Goal: Transaction & Acquisition: Purchase product/service

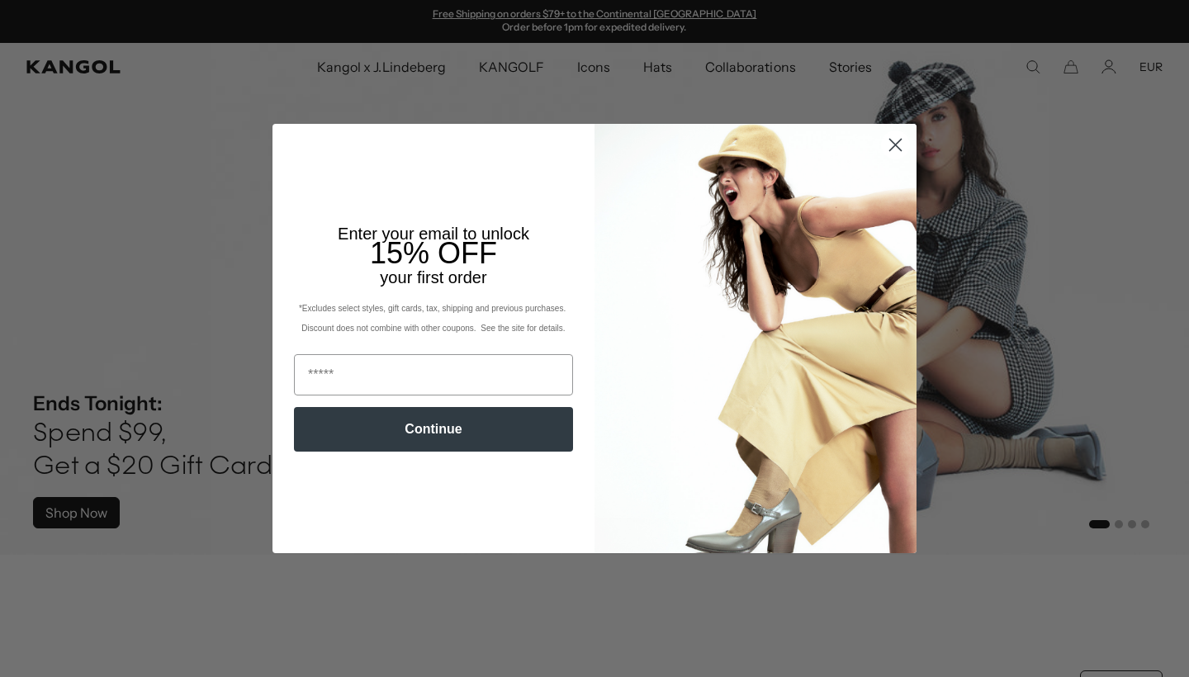
click at [900, 148] on circle "Close dialog" at bounding box center [895, 144] width 27 height 27
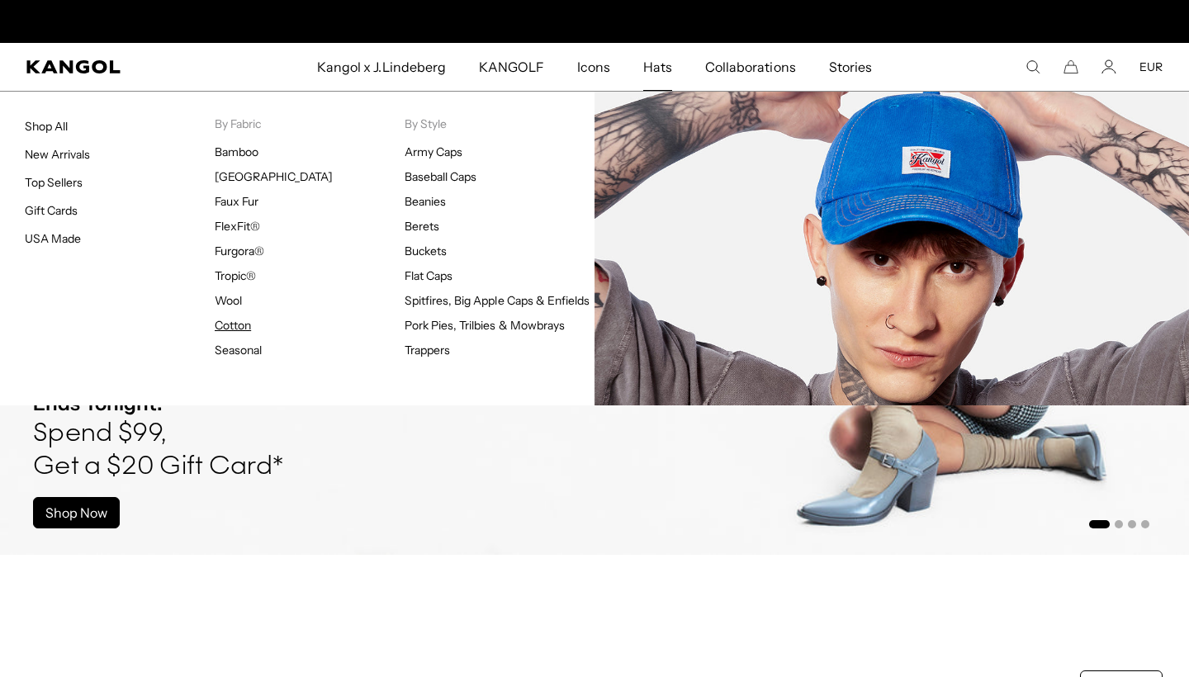
scroll to position [0, 340]
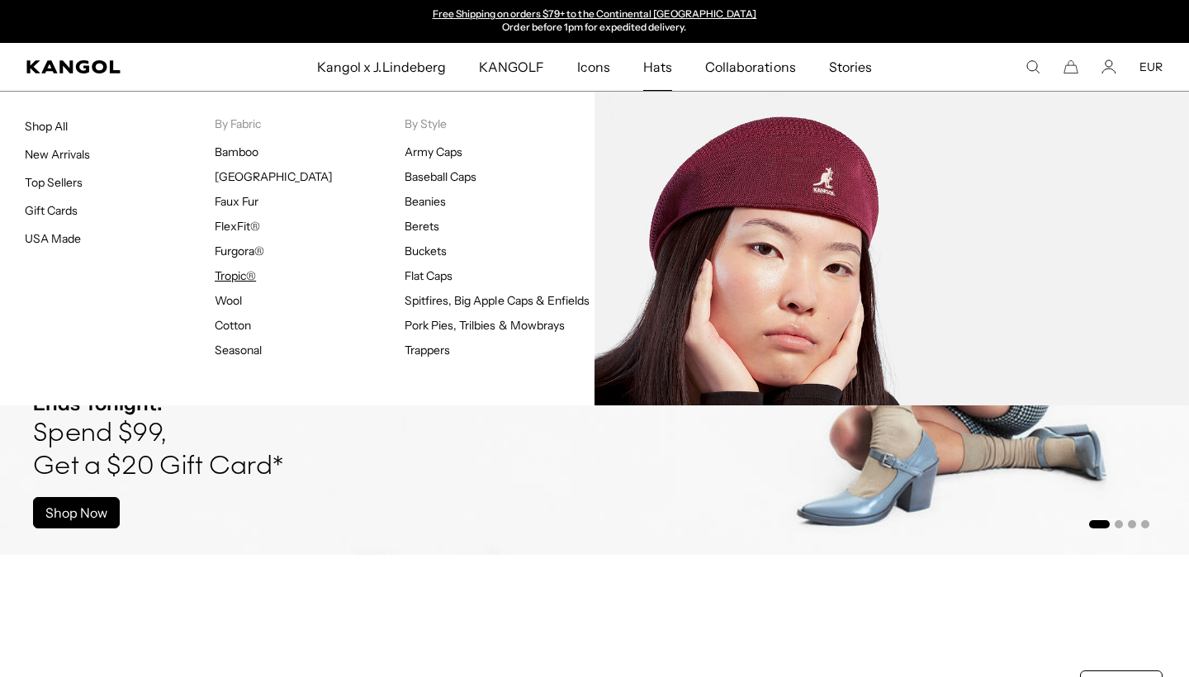
click at [233, 273] on link "Tropic®" at bounding box center [235, 275] width 41 height 15
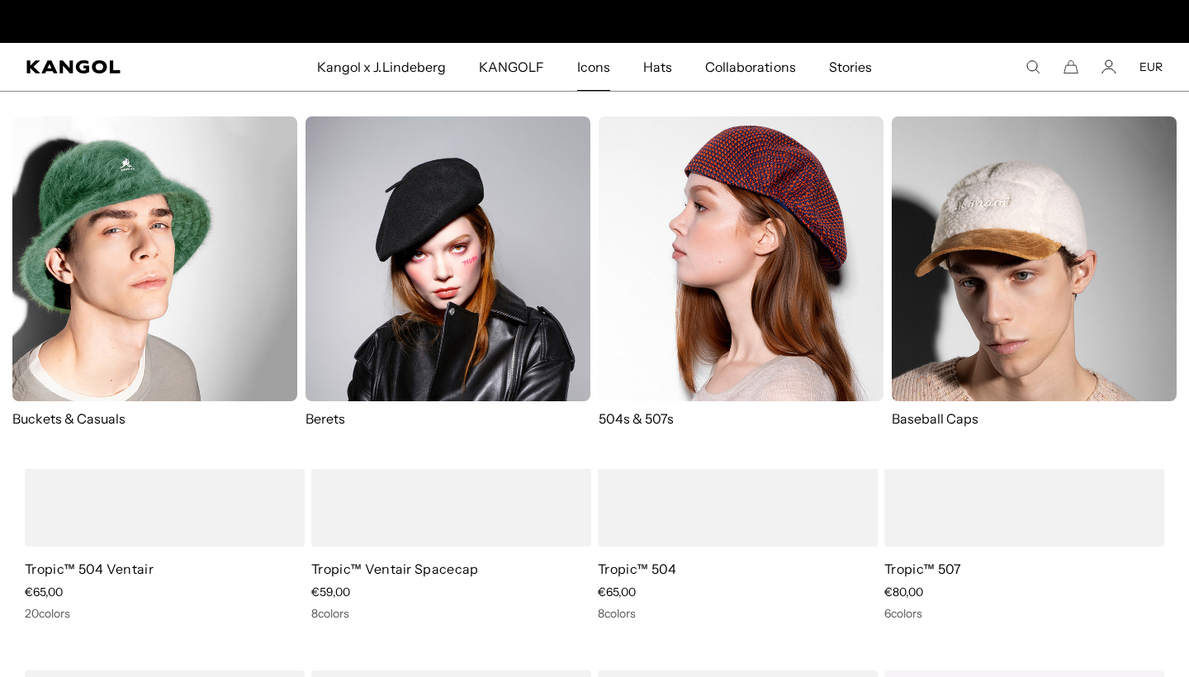
scroll to position [0, 340]
click at [720, 278] on img at bounding box center [741, 258] width 285 height 285
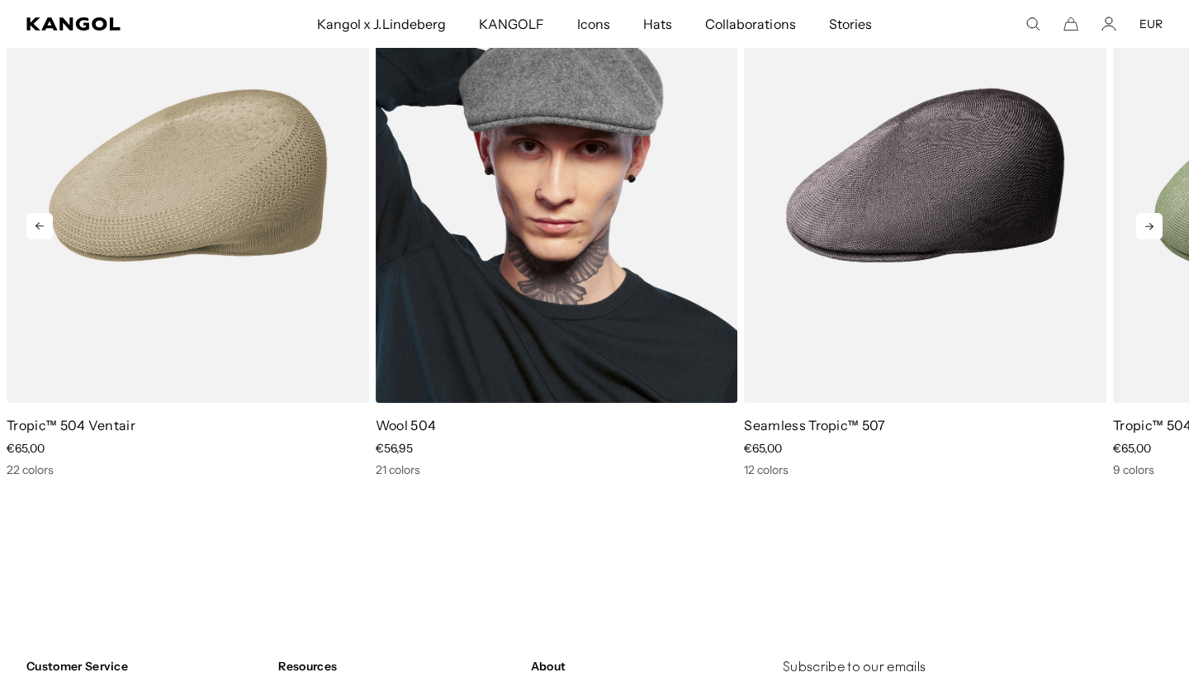
scroll to position [3574, 0]
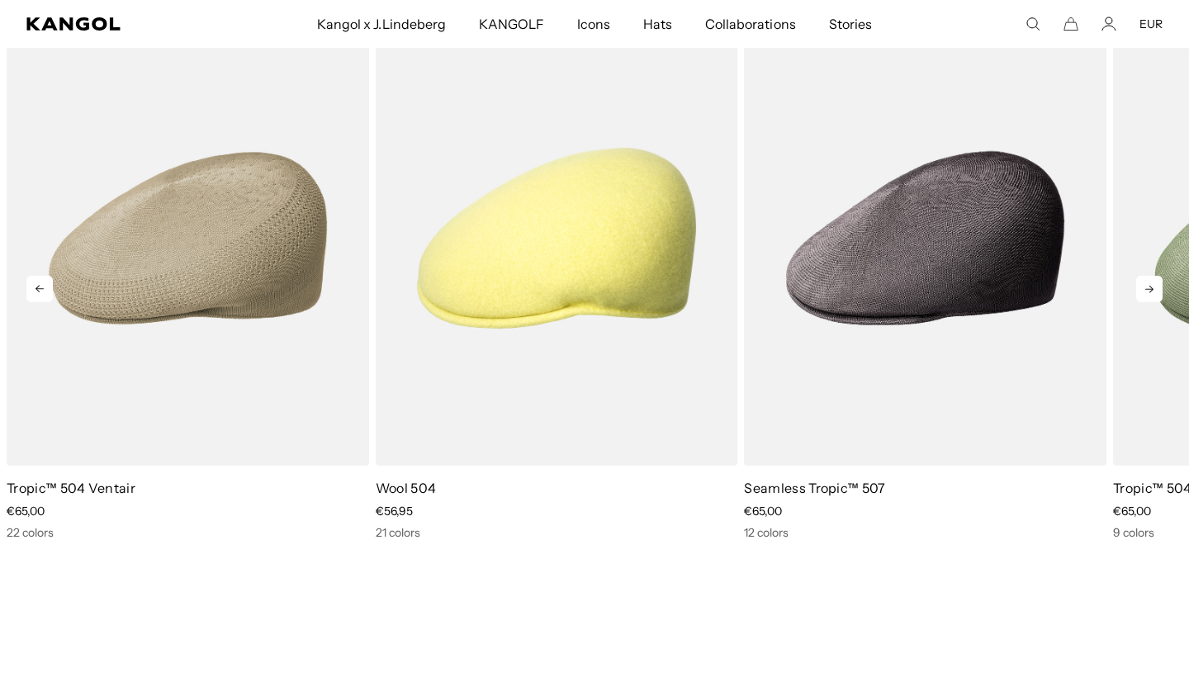
click at [1149, 289] on icon at bounding box center [1149, 289] width 8 height 7
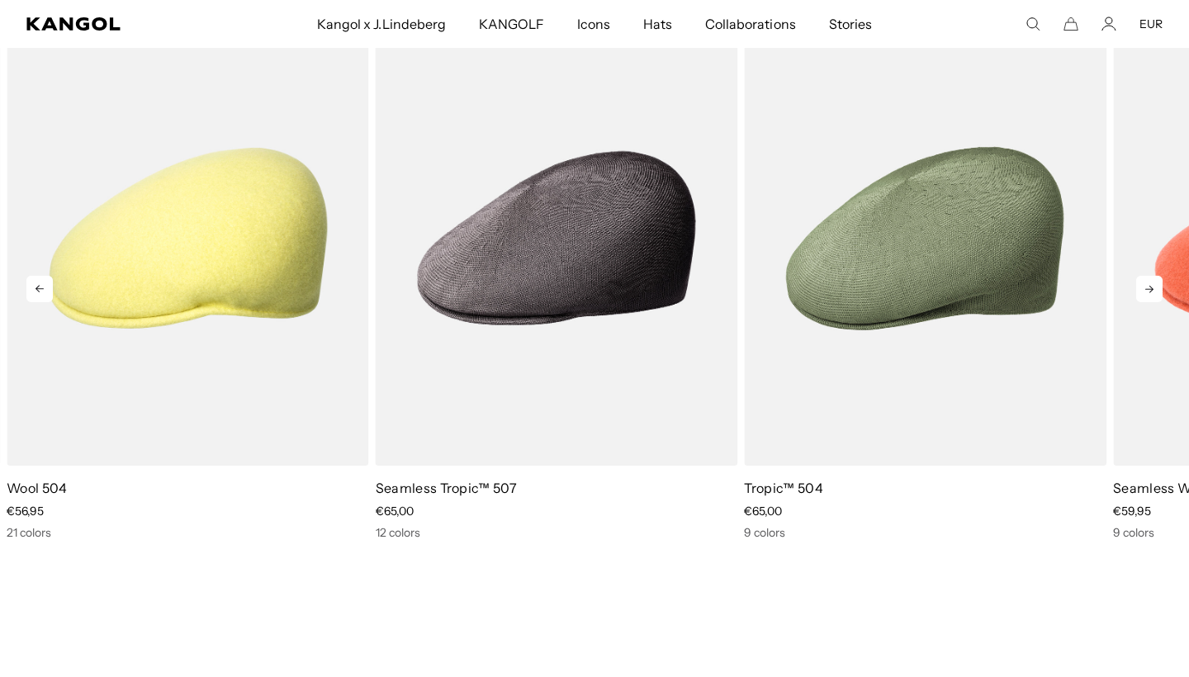
click at [1149, 289] on icon at bounding box center [1149, 289] width 8 height 7
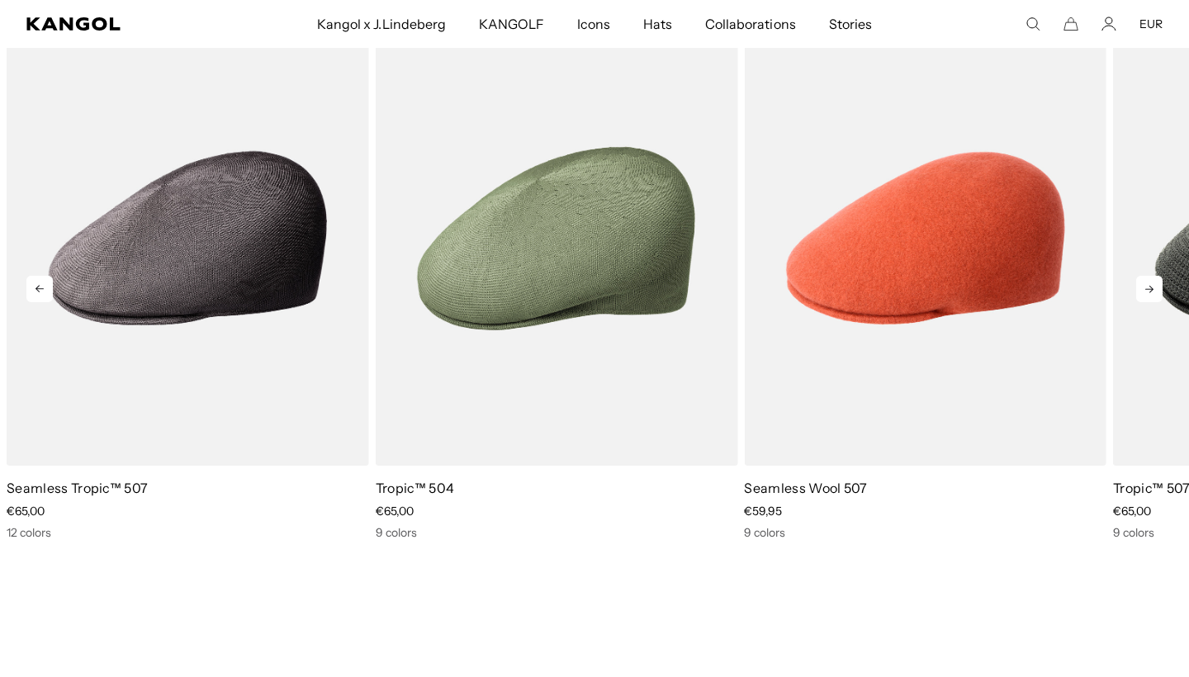
click at [1149, 289] on icon at bounding box center [1149, 289] width 8 height 7
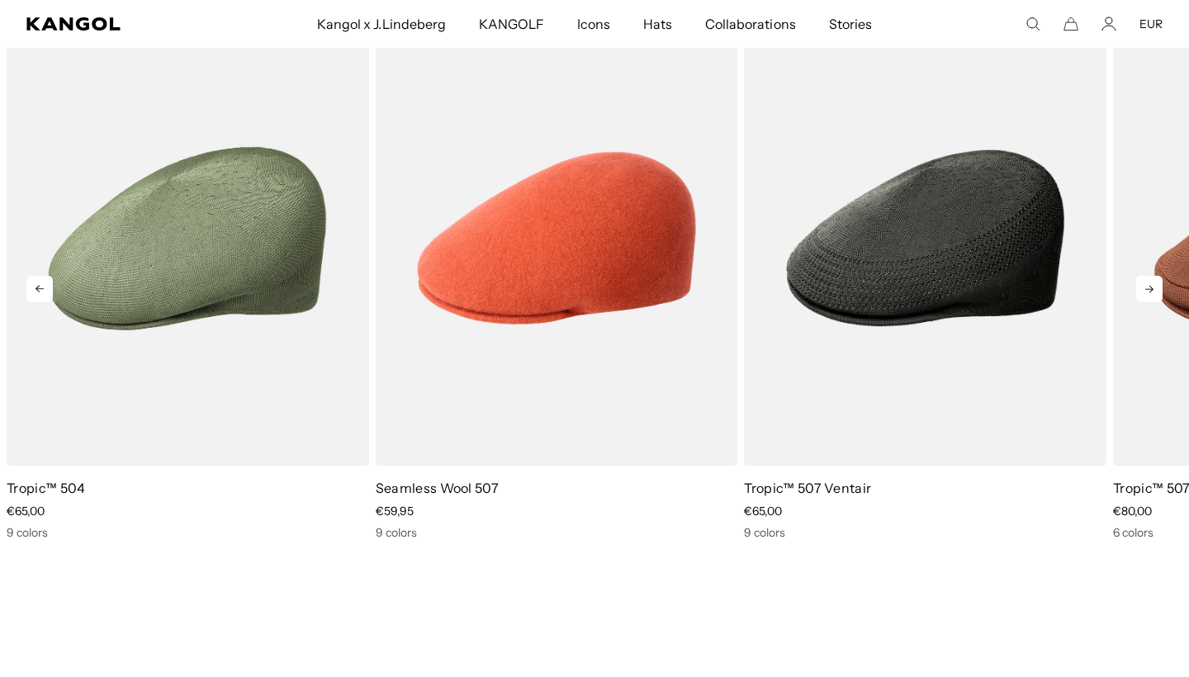
click at [1149, 289] on icon at bounding box center [1149, 289] width 8 height 7
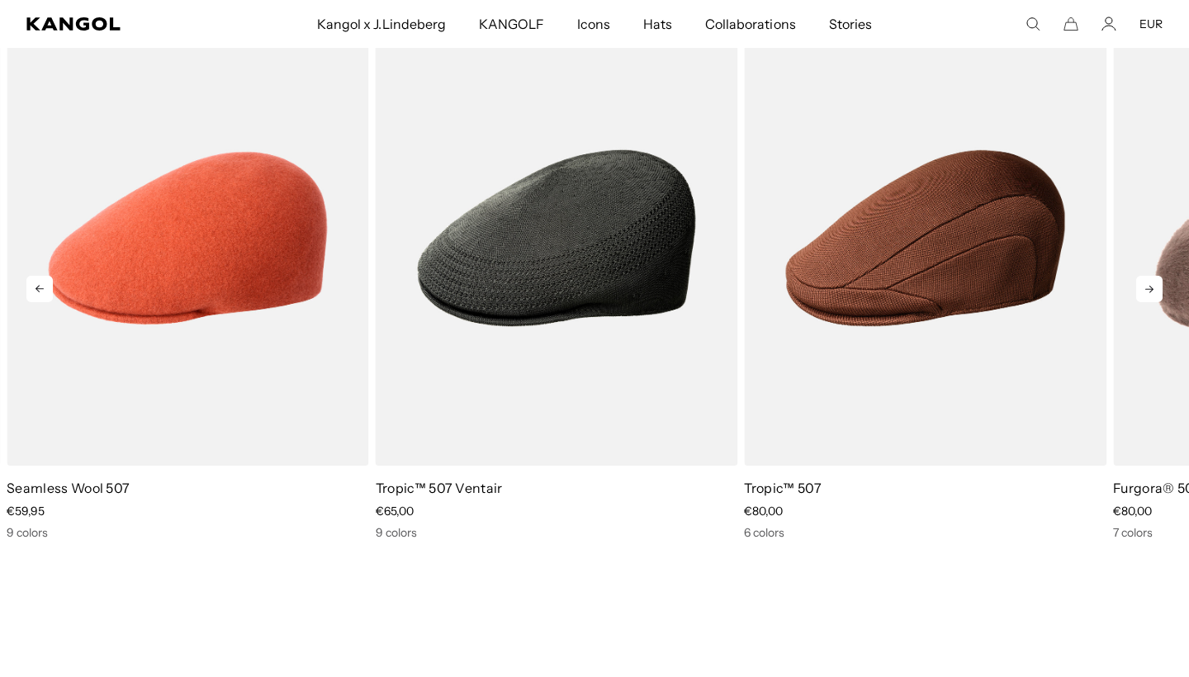
click at [1149, 289] on icon at bounding box center [1149, 289] width 8 height 7
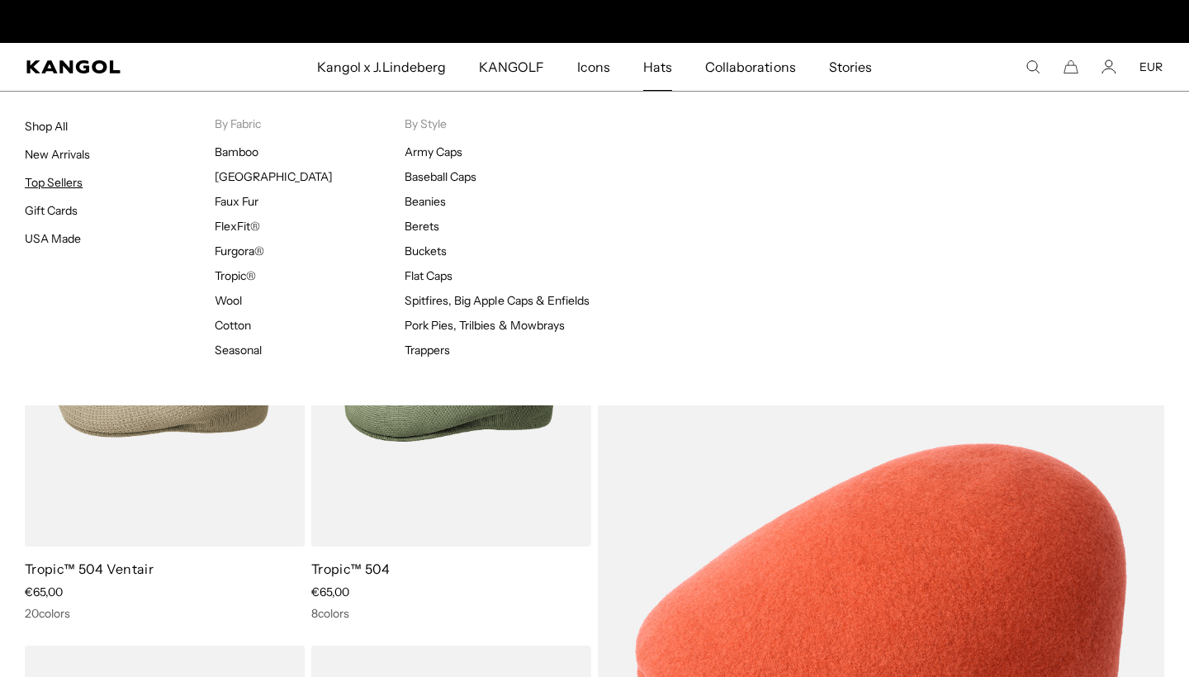
scroll to position [0, 0]
click at [61, 187] on link "Top Sellers" at bounding box center [54, 182] width 58 height 15
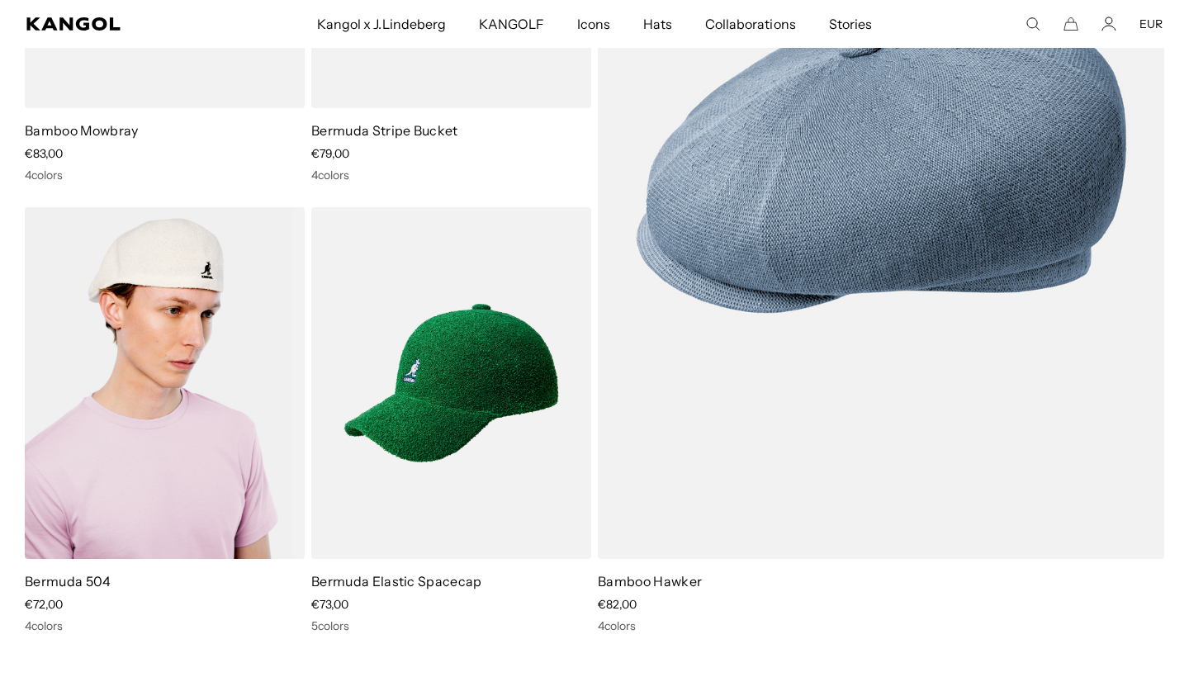
click at [217, 436] on img at bounding box center [165, 383] width 280 height 352
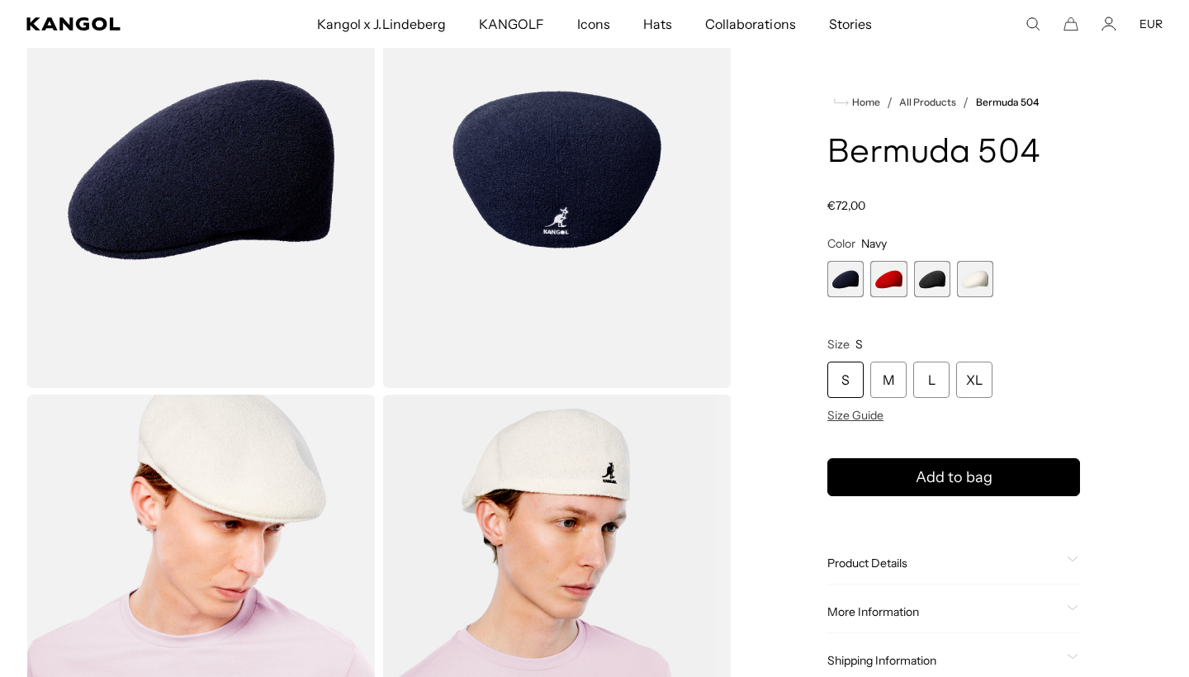
scroll to position [0, 340]
click at [844, 283] on span "1 of 4" at bounding box center [846, 279] width 36 height 36
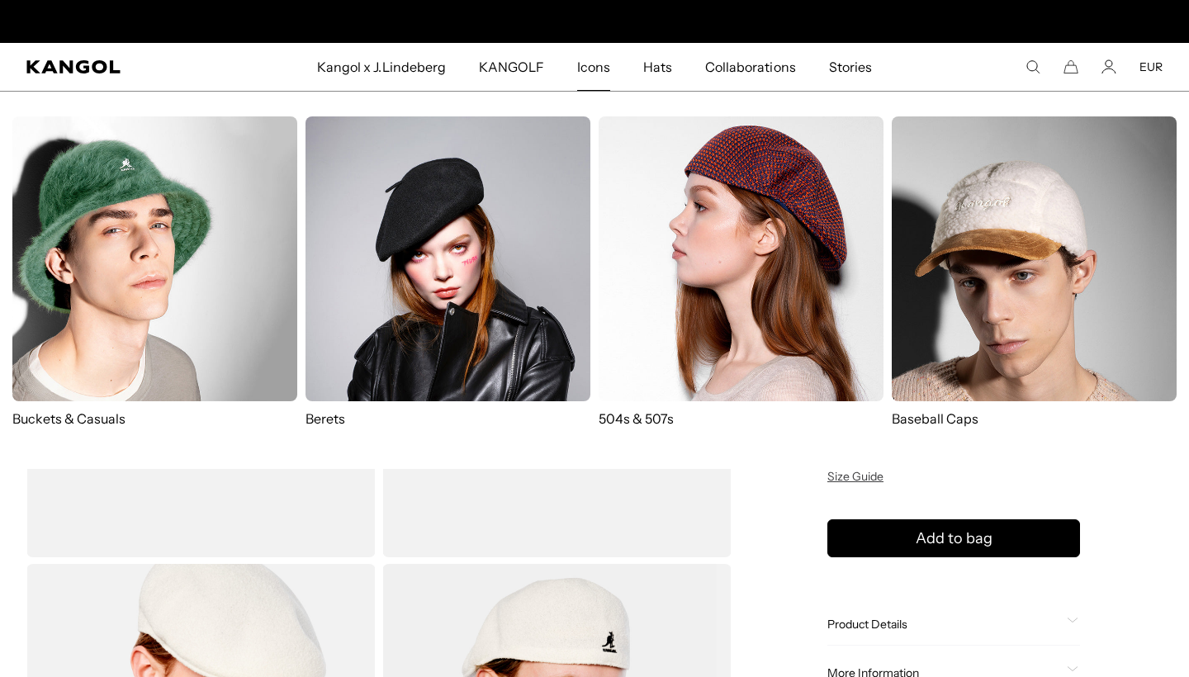
scroll to position [0, 0]
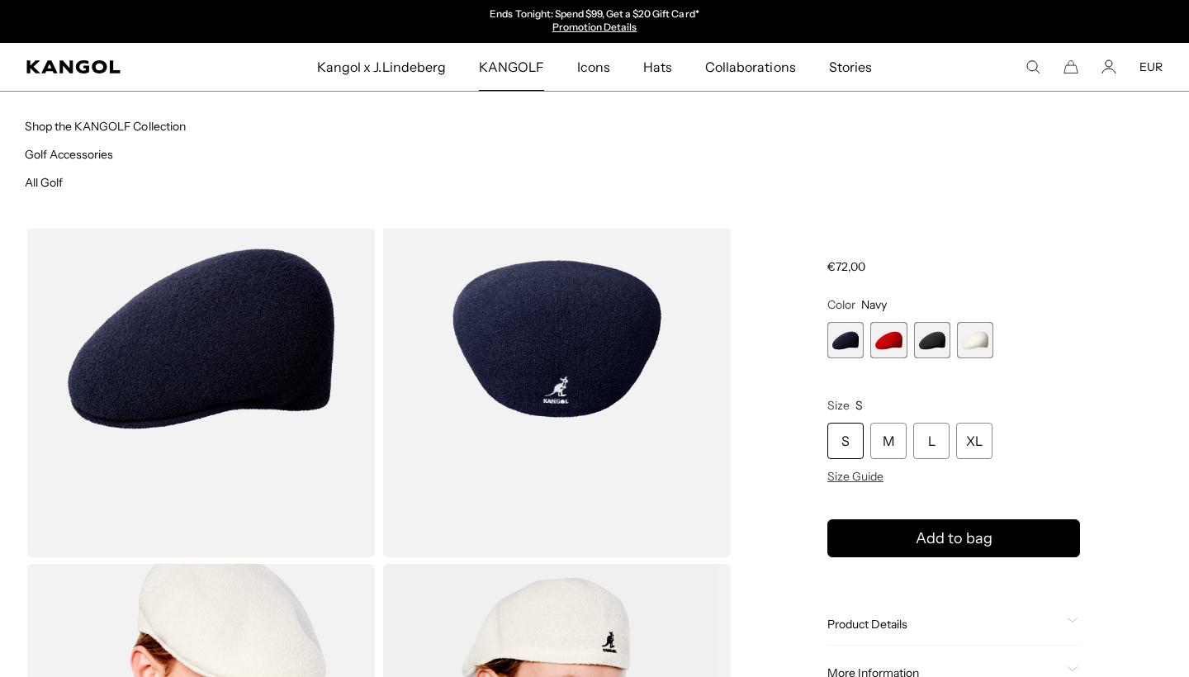
click at [504, 64] on span "KANGOLF" at bounding box center [511, 67] width 65 height 48
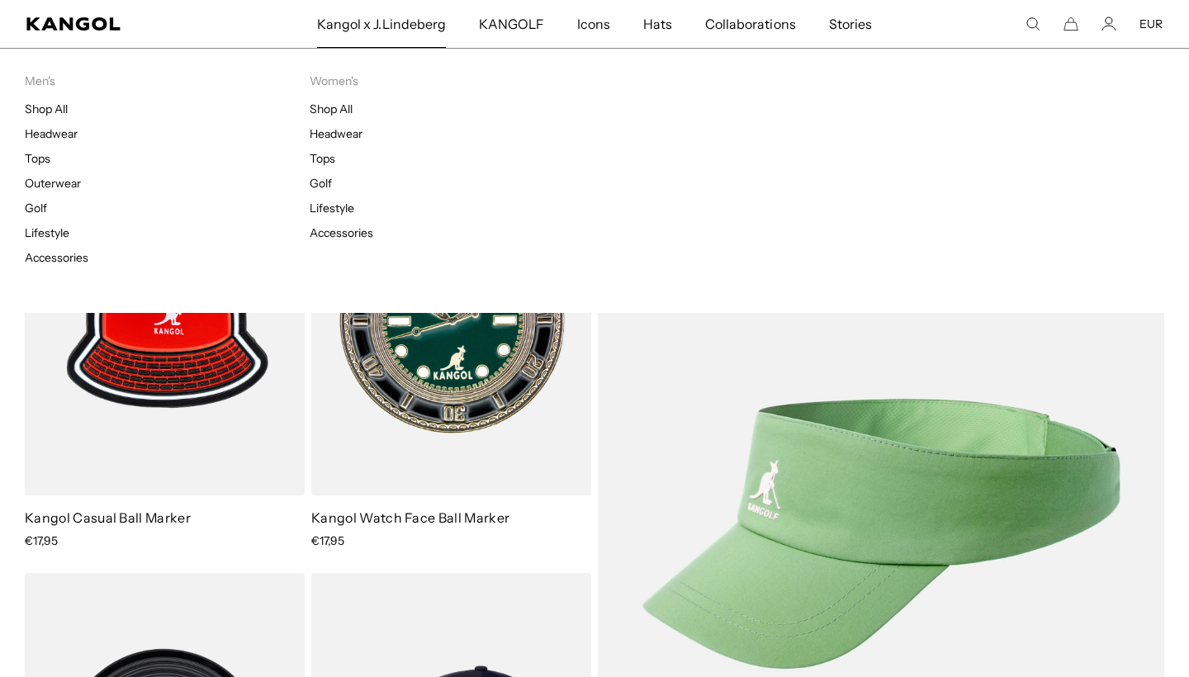
scroll to position [0, 340]
click at [60, 138] on link "Headwear" at bounding box center [51, 133] width 53 height 15
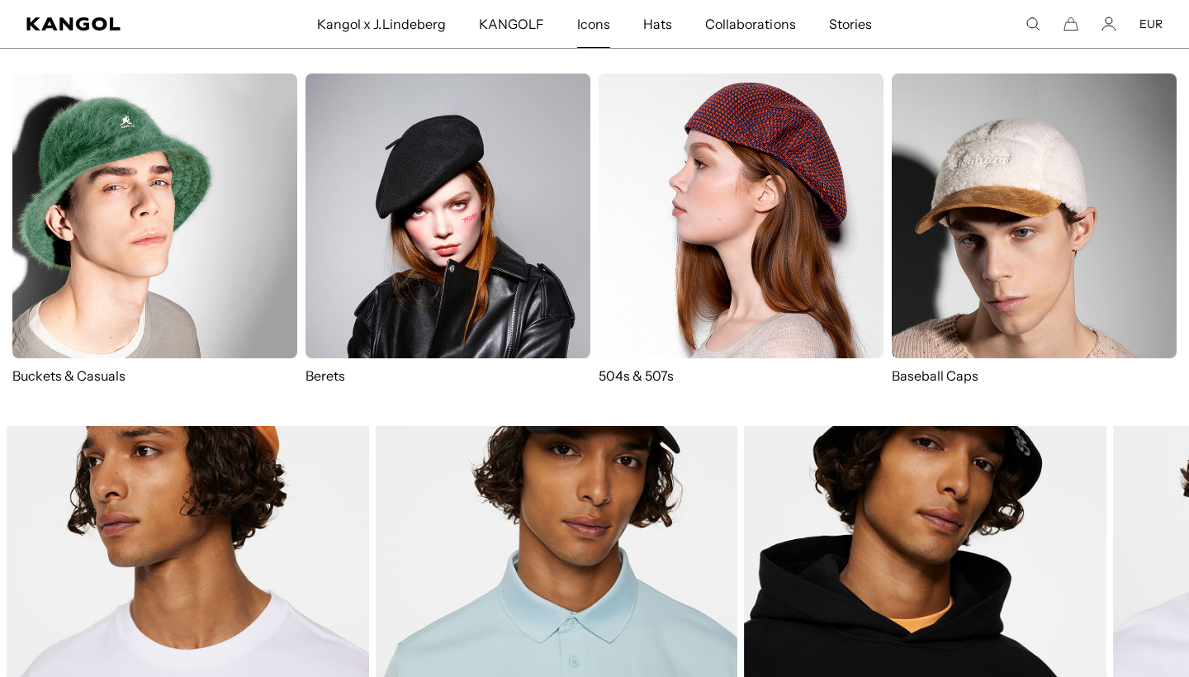
click at [638, 214] on img at bounding box center [741, 216] width 285 height 285
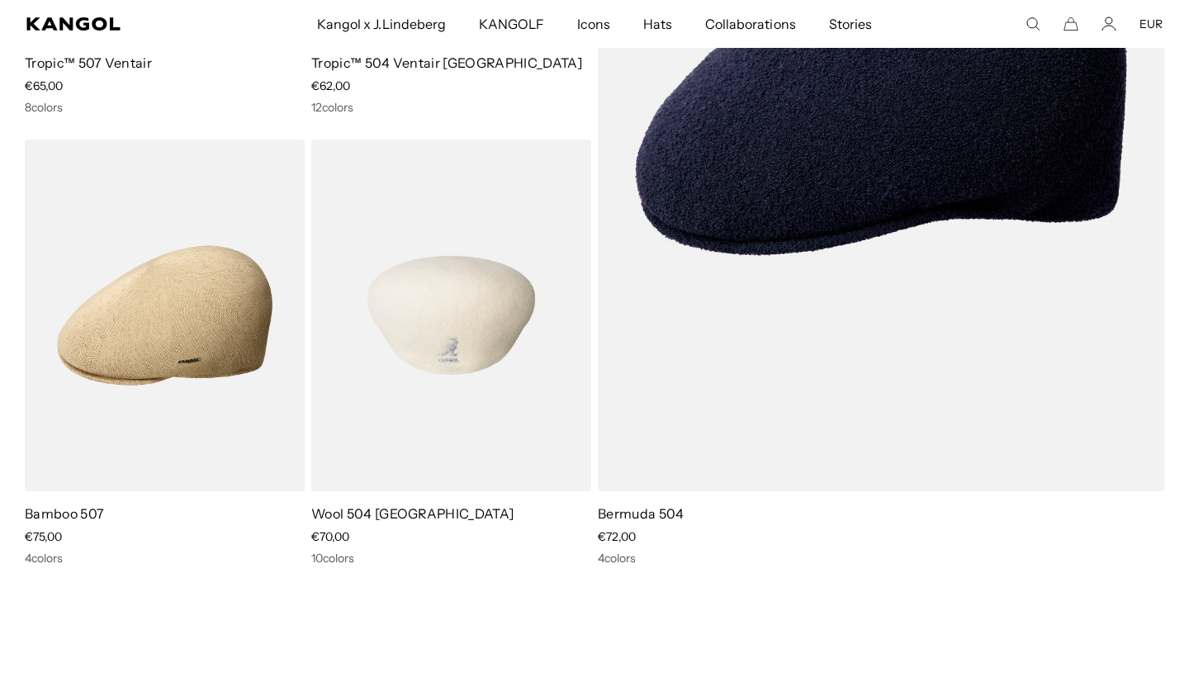
click at [417, 345] on img at bounding box center [451, 316] width 280 height 352
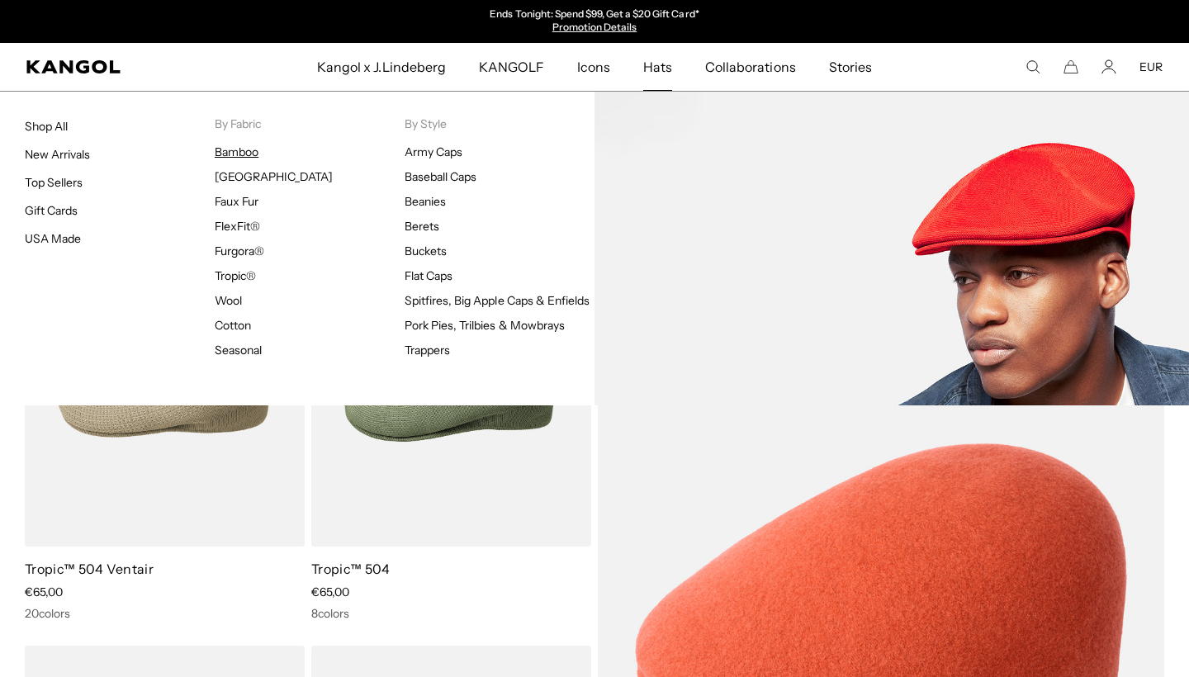
click at [237, 150] on link "Bamboo" at bounding box center [237, 152] width 44 height 15
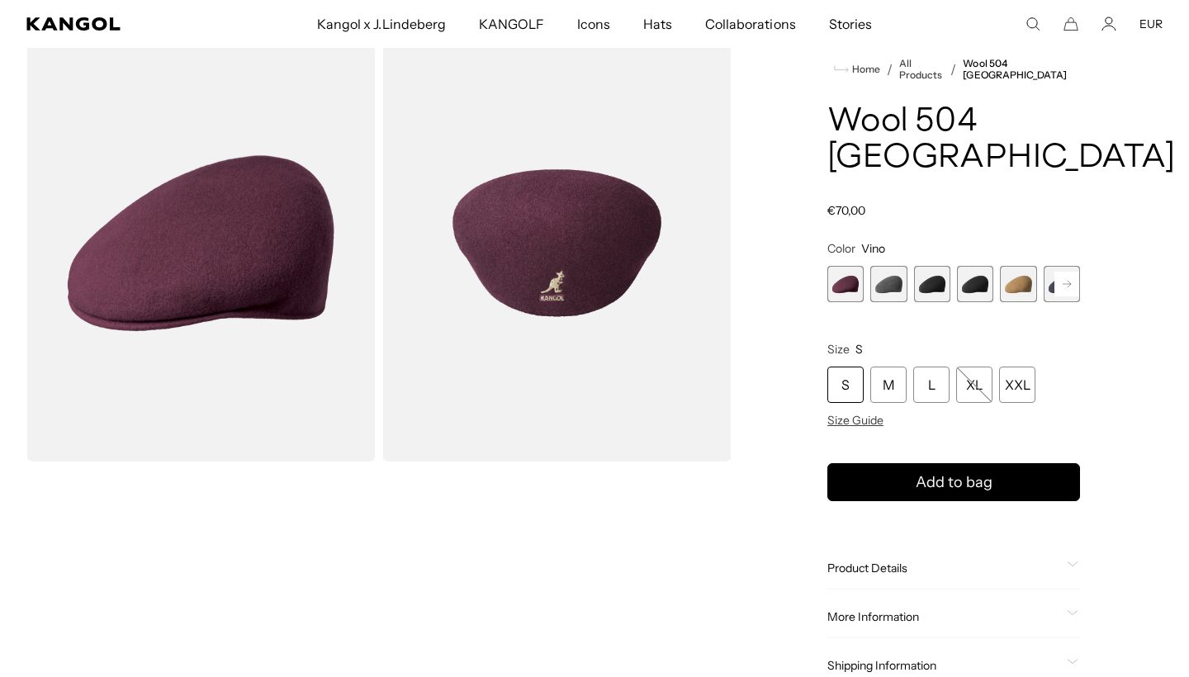
scroll to position [0, 340]
click at [942, 266] on span "3 of 12" at bounding box center [932, 284] width 36 height 36
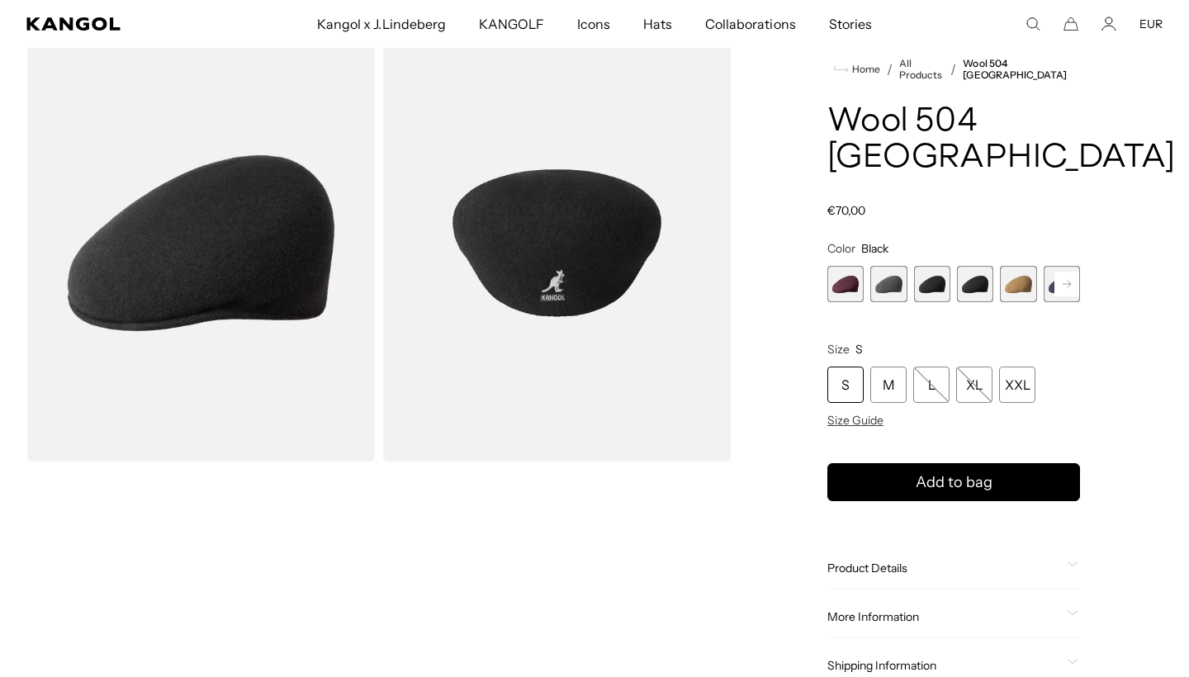
click at [1072, 272] on rect at bounding box center [1067, 284] width 25 height 25
click at [1020, 266] on span "6 of 12" at bounding box center [1018, 284] width 36 height 36
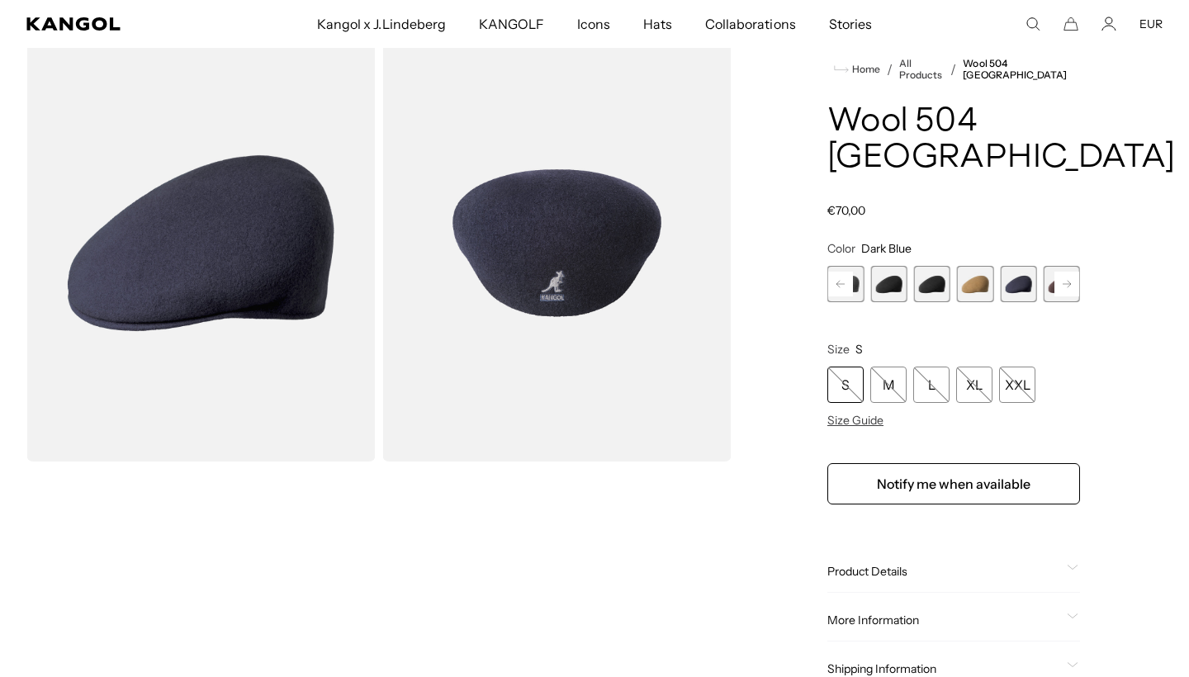
scroll to position [0, 340]
click at [886, 266] on span "3 of 12" at bounding box center [888, 284] width 36 height 36
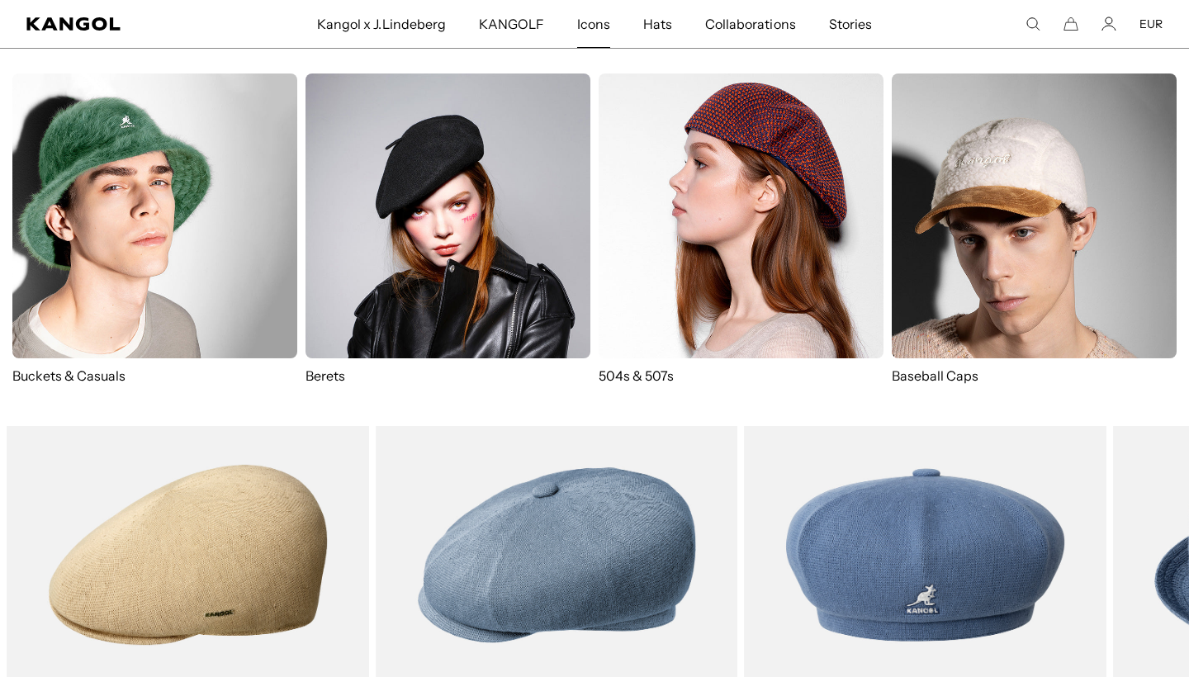
click at [676, 167] on img at bounding box center [741, 216] width 285 height 285
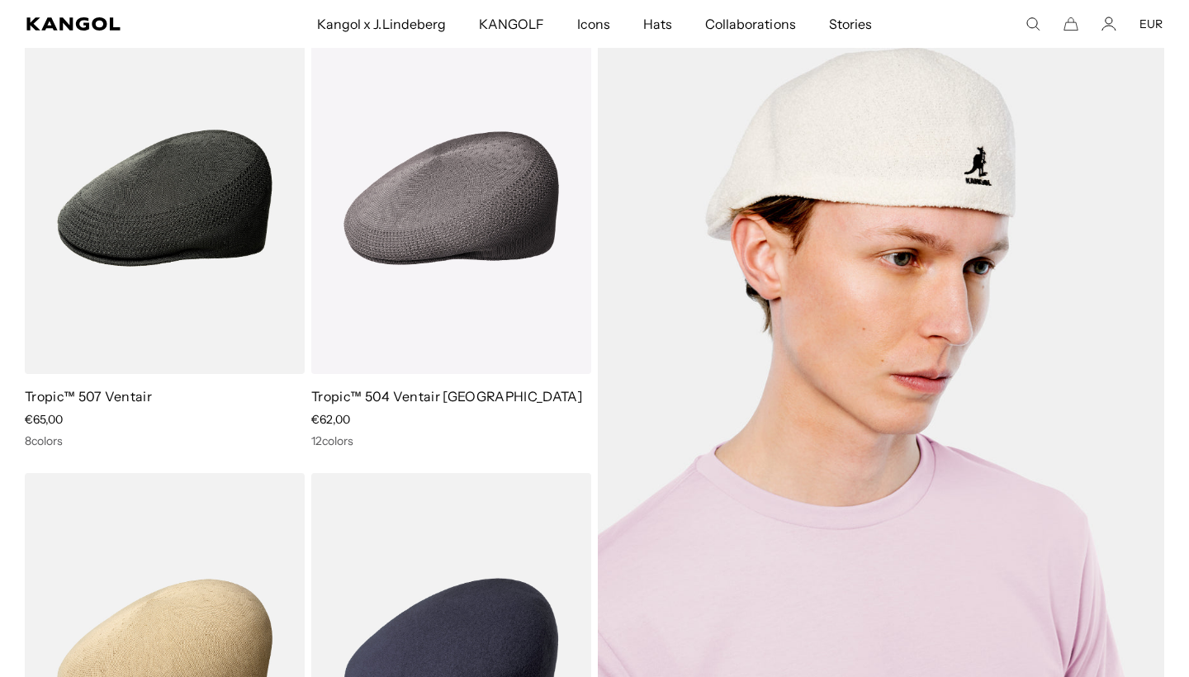
scroll to position [2021, 0]
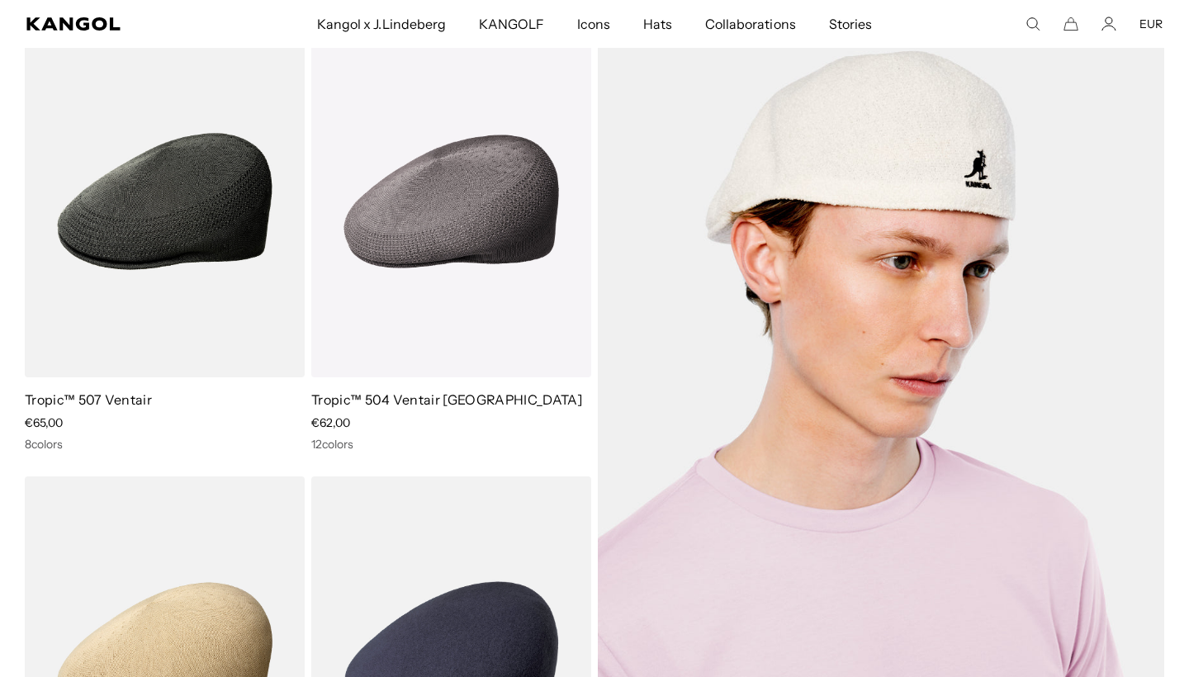
click at [738, 345] on img at bounding box center [881, 427] width 567 height 802
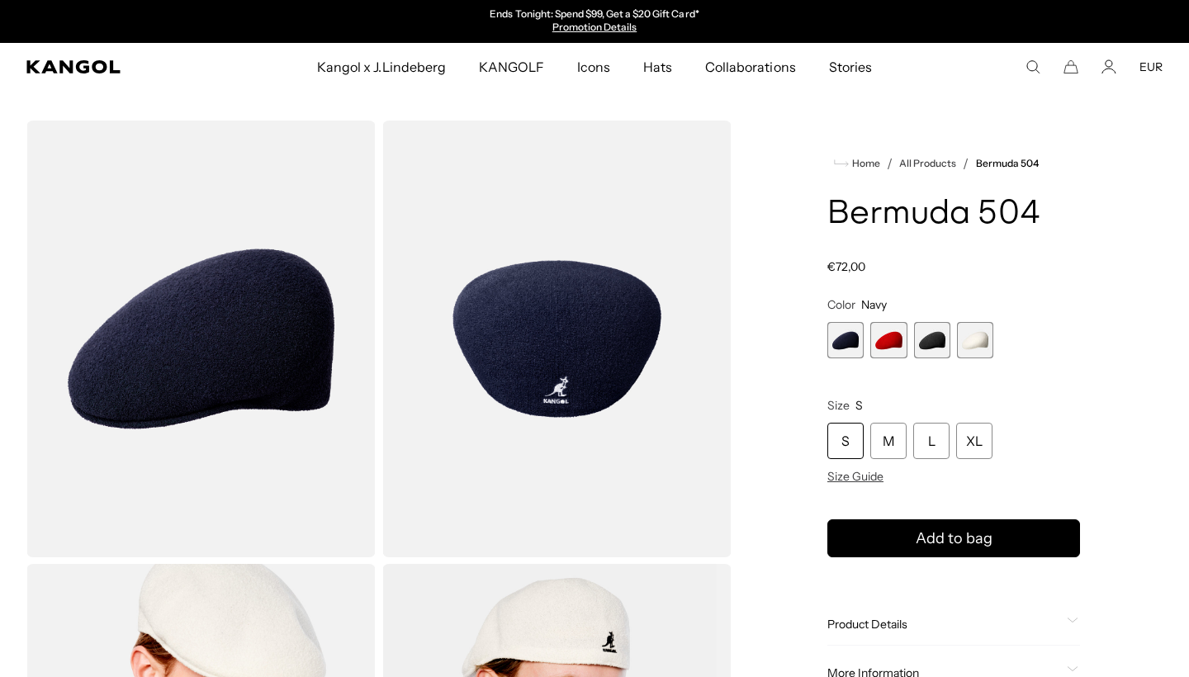
click at [844, 336] on span "1 of 4" at bounding box center [846, 340] width 36 height 36
click at [933, 337] on span "3 of 4" at bounding box center [932, 340] width 36 height 36
